Goal: Use online tool/utility: Utilize a website feature to perform a specific function

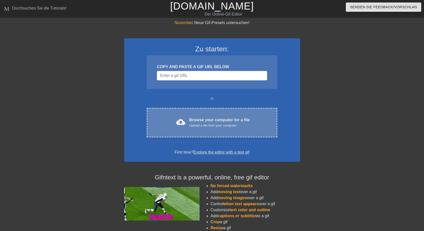
click at [201, 119] on div "Browse your computer for a file Upload a file from your computer" at bounding box center [219, 122] width 61 height 11
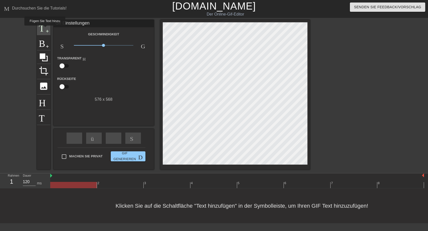
click at [44, 29] on span "Titel" at bounding box center [44, 27] width 10 height 10
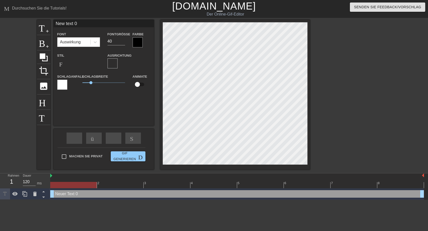
drag, startPoint x: 56, startPoint y: 23, endPoint x: 81, endPoint y: 24, distance: 25.6
click at [81, 24] on input "New text 0" at bounding box center [103, 24] width 100 height 8
type input "(W)"
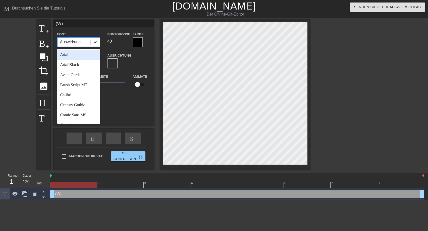
click at [95, 43] on icon at bounding box center [95, 42] width 3 height 2
click at [65, 86] on div "Brush Script MT" at bounding box center [78, 85] width 43 height 10
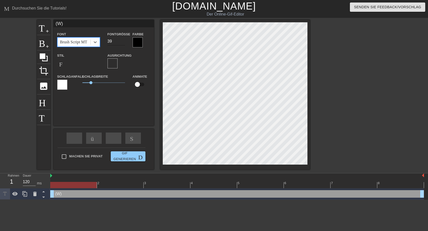
click at [123, 43] on input "39" at bounding box center [116, 41] width 18 height 8
click at [123, 43] on input "38" at bounding box center [116, 41] width 18 height 8
click at [123, 43] on input "37" at bounding box center [116, 41] width 18 height 8
click at [123, 43] on input "36" at bounding box center [116, 41] width 18 height 8
click at [123, 43] on input "35" at bounding box center [116, 41] width 18 height 8
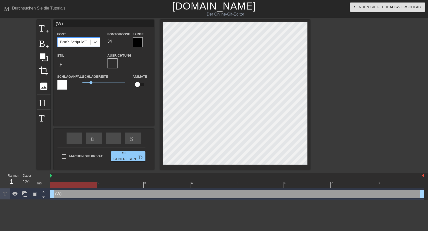
click at [123, 43] on input "34" at bounding box center [116, 41] width 18 height 8
click at [123, 43] on input "32" at bounding box center [116, 41] width 18 height 8
click at [123, 43] on input "31" at bounding box center [116, 41] width 18 height 8
type input "30"
click at [123, 43] on input "30" at bounding box center [116, 41] width 18 height 8
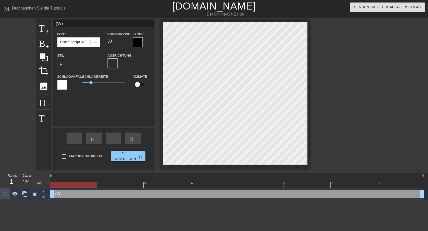
click at [136, 40] on div at bounding box center [138, 42] width 10 height 10
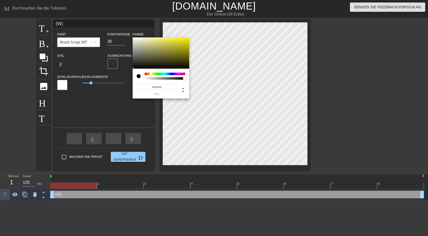
click at [151, 74] on div at bounding box center [165, 74] width 40 height 3
click at [151, 74] on div at bounding box center [150, 73] width 3 height 3
click at [151, 75] on div at bounding box center [150, 73] width 3 height 3
type input "#F4E807"
click at [187, 39] on div at bounding box center [161, 52] width 56 height 31
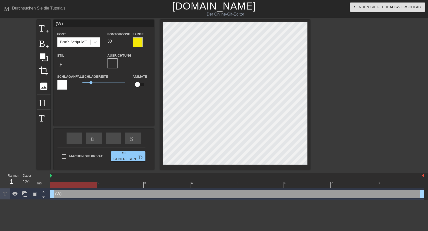
click at [63, 87] on div at bounding box center [62, 85] width 10 height 10
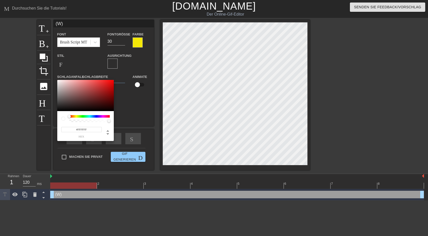
click at [76, 116] on div at bounding box center [89, 116] width 40 height 3
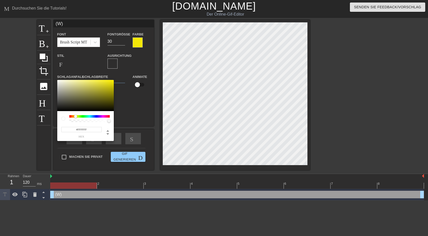
drag, startPoint x: 70, startPoint y: 116, endPoint x: 76, endPoint y: 117, distance: 5.6
click at [76, 117] on div at bounding box center [75, 116] width 3 height 3
type input "#F3E809"
click at [111, 81] on div at bounding box center [85, 95] width 56 height 31
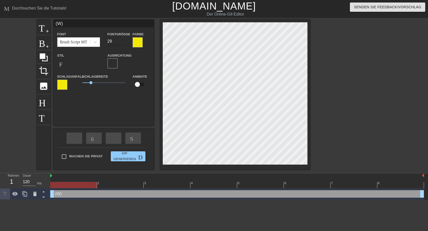
click at [122, 42] on input "29" at bounding box center [116, 41] width 18 height 8
click at [122, 42] on input "28" at bounding box center [116, 41] width 18 height 8
type input "25"
click at [122, 42] on input "25" at bounding box center [116, 41] width 18 height 8
drag, startPoint x: 54, startPoint y: 194, endPoint x: 67, endPoint y: 193, distance: 12.9
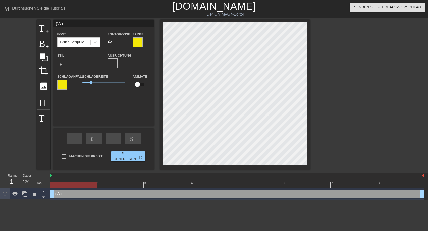
click at [67, 193] on div "(W) drag-handle drag-handle" at bounding box center [237, 195] width 374 height 8
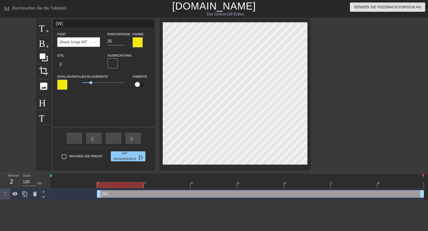
drag, startPoint x: 50, startPoint y: 195, endPoint x: 82, endPoint y: 195, distance: 31.6
click at [82, 195] on div "(W) drag-handle drag-handle" at bounding box center [237, 195] width 374 height 8
drag, startPoint x: 423, startPoint y: 194, endPoint x: 402, endPoint y: 196, distance: 21.2
click at [402, 196] on div "(W) drag-handle drag-handle" at bounding box center [260, 195] width 327 height 8
drag, startPoint x: 421, startPoint y: 195, endPoint x: 398, endPoint y: 197, distance: 23.4
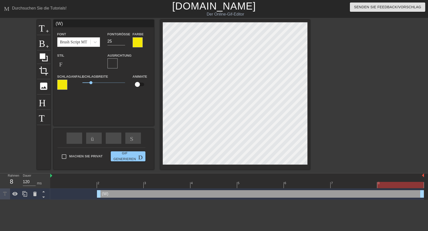
click at [397, 197] on div "(W) drag-handle drag-handle" at bounding box center [237, 195] width 374 height 8
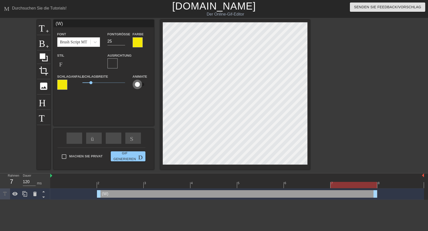
click at [140, 85] on input "checkbox" at bounding box center [137, 85] width 29 height 10
checkbox input "true"
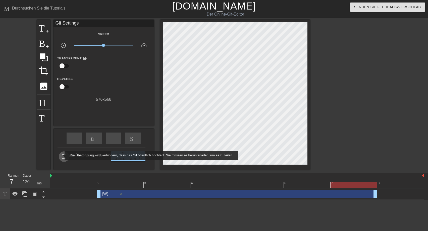
click at [61, 156] on input "Machen Sie privat" at bounding box center [64, 157] width 11 height 11
checkbox input "true"
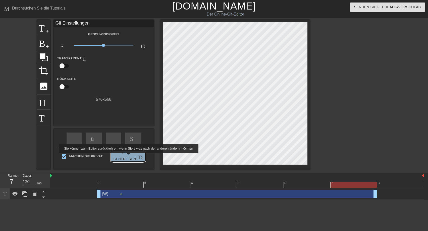
click at [128, 157] on span "Gif generieren Doppelpfeil" at bounding box center [128, 157] width 31 height 12
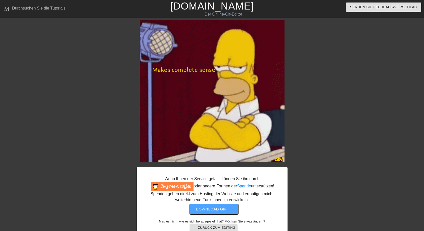
click at [218, 209] on span "Download gif get-app" at bounding box center [214, 209] width 36 height 7
